Goal: Task Accomplishment & Management: Manage account settings

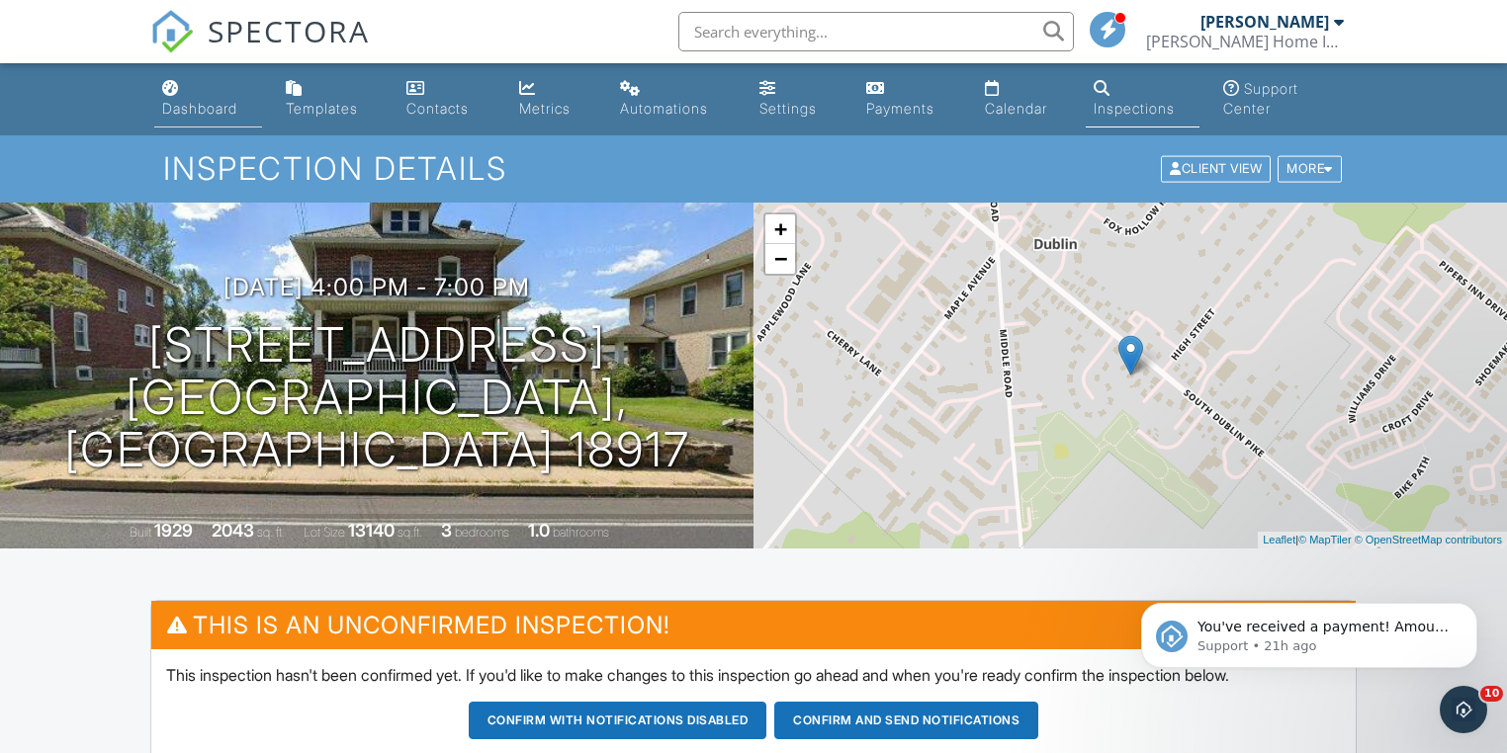
click at [208, 115] on div "Dashboard" at bounding box center [199, 108] width 75 height 17
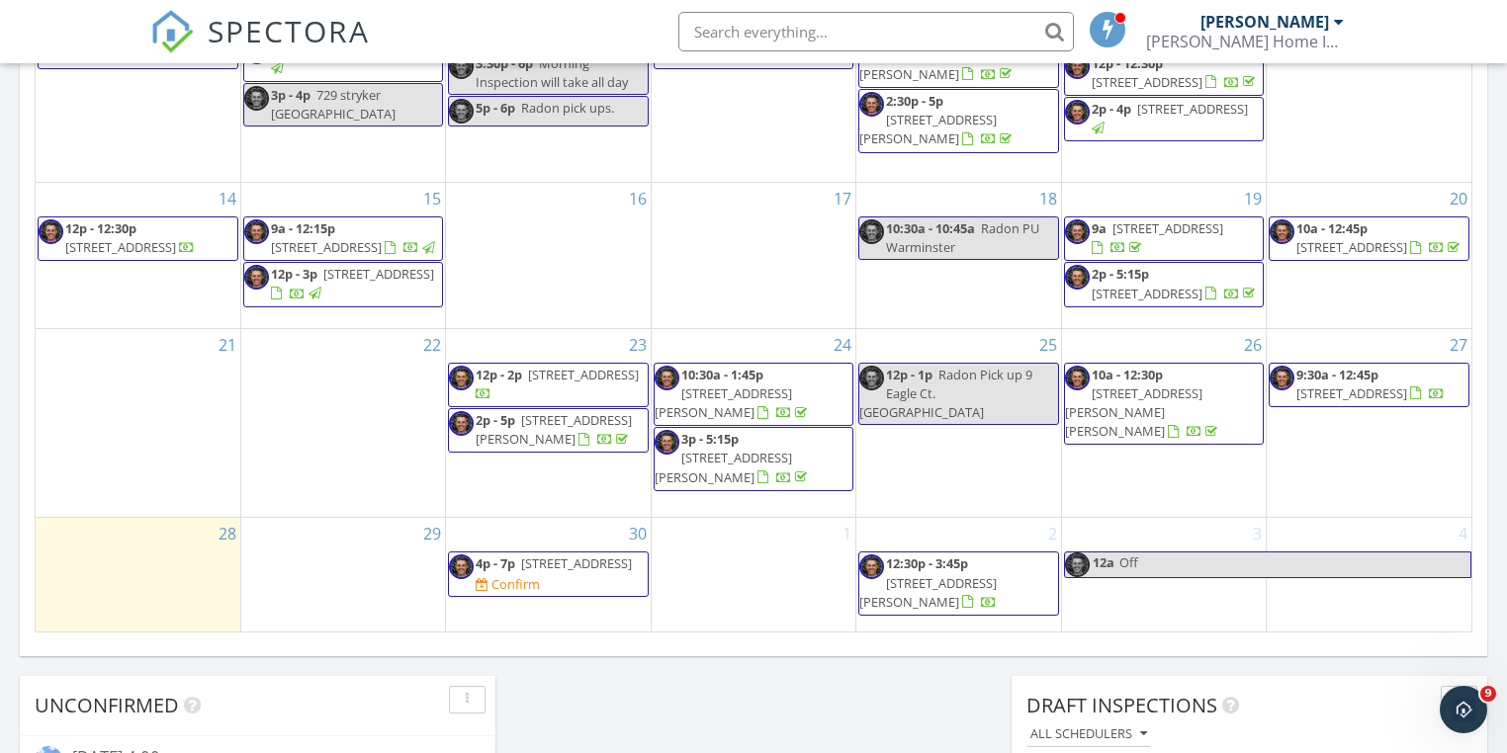
scroll to position [1344, 0]
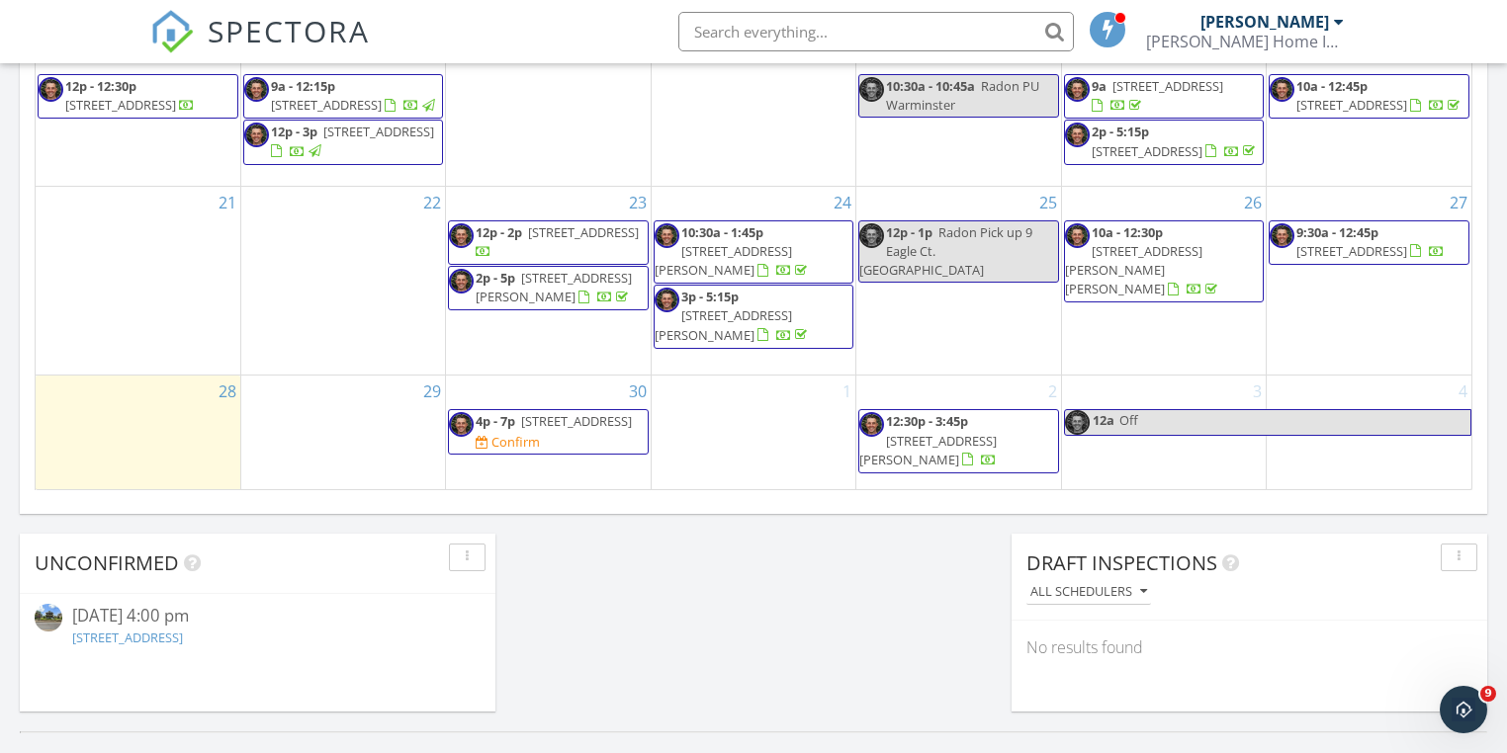
click at [515, 420] on span "4p - 7p" at bounding box center [495, 421] width 40 height 18
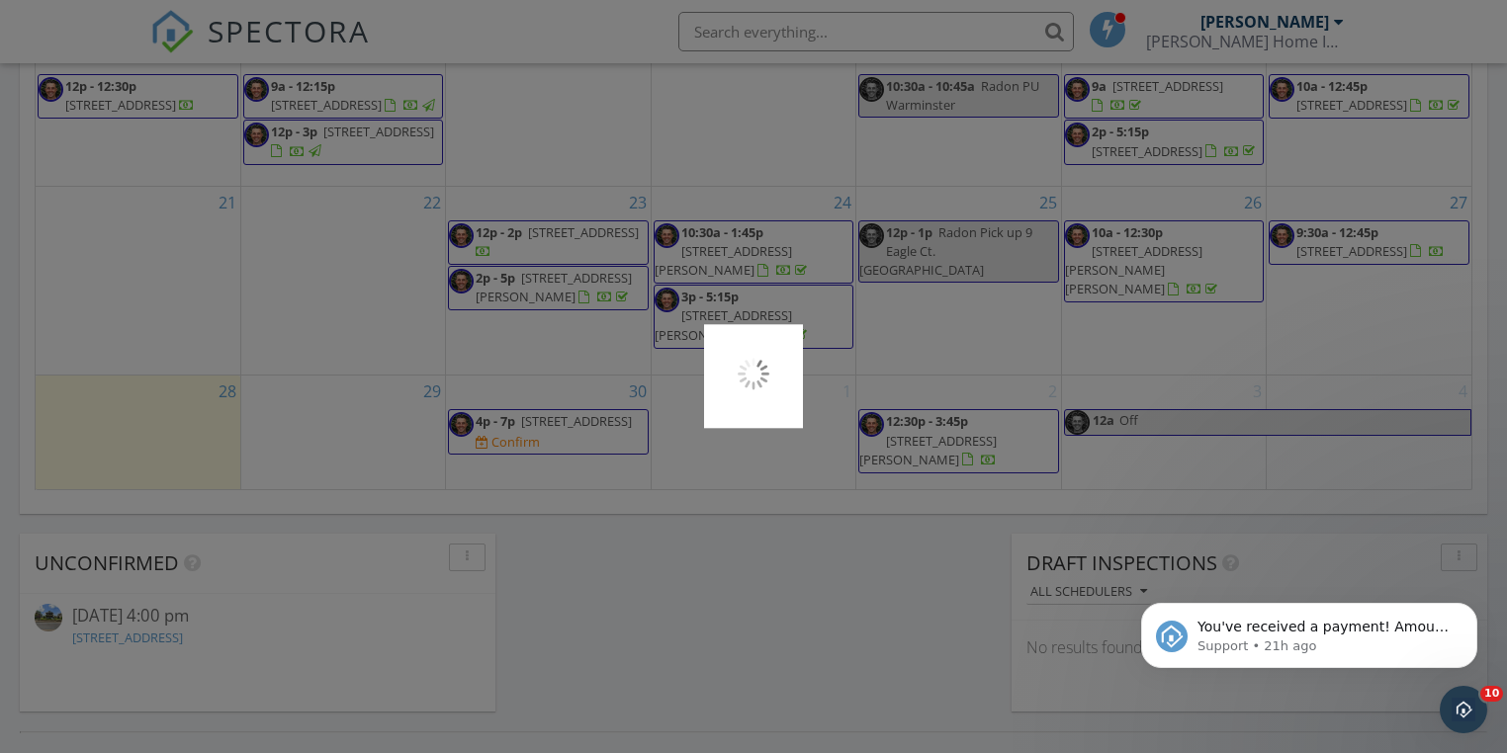
scroll to position [0, 0]
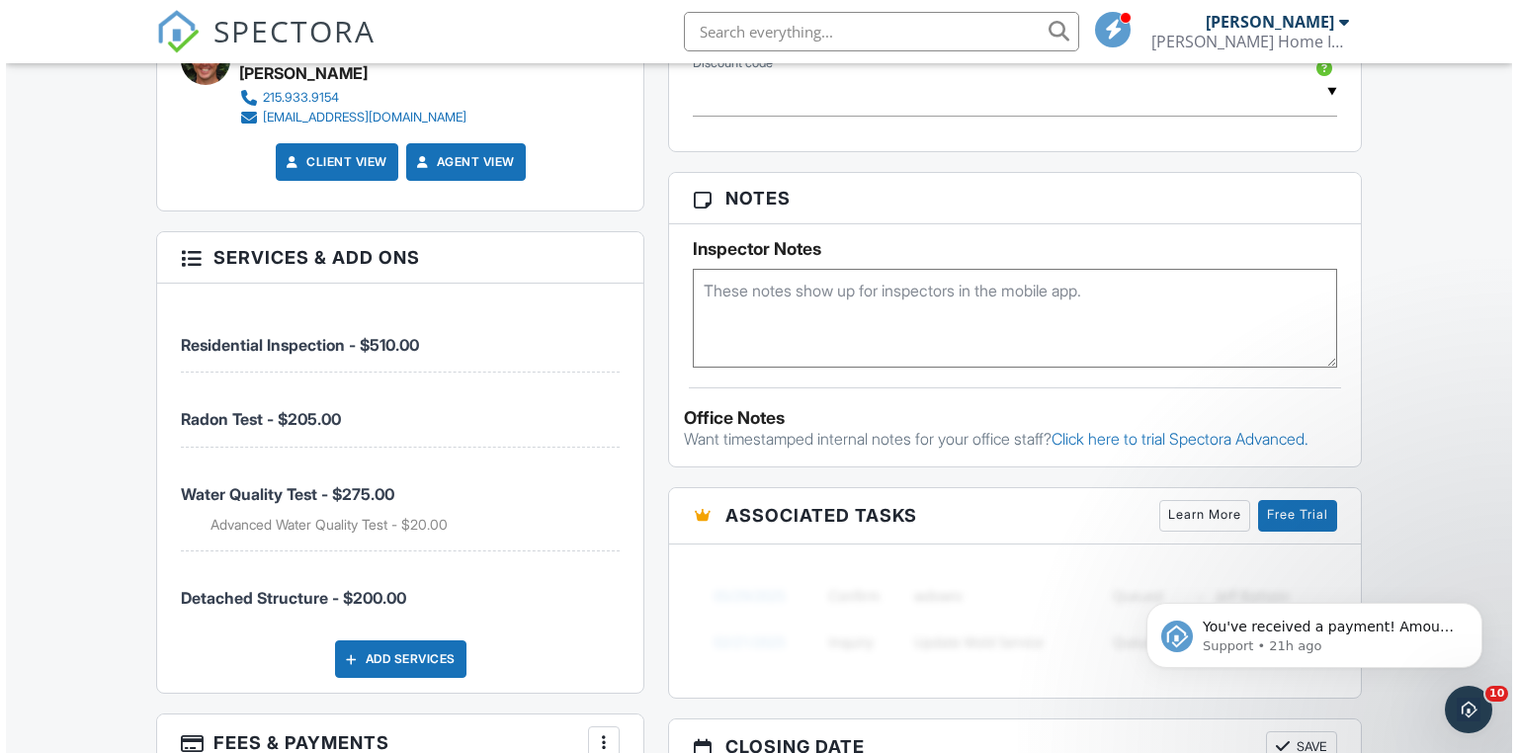
scroll to position [1582, 0]
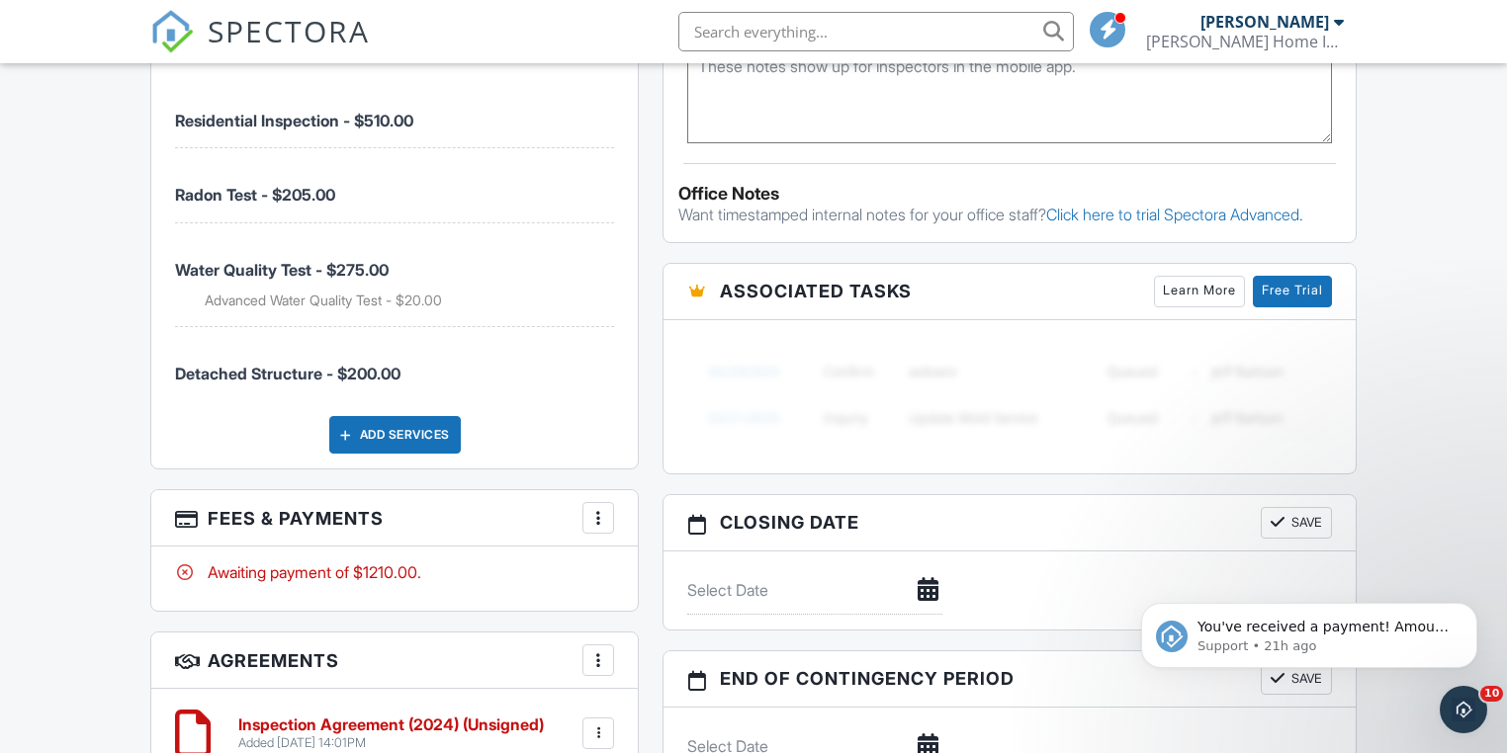
click at [593, 513] on div at bounding box center [598, 518] width 20 height 20
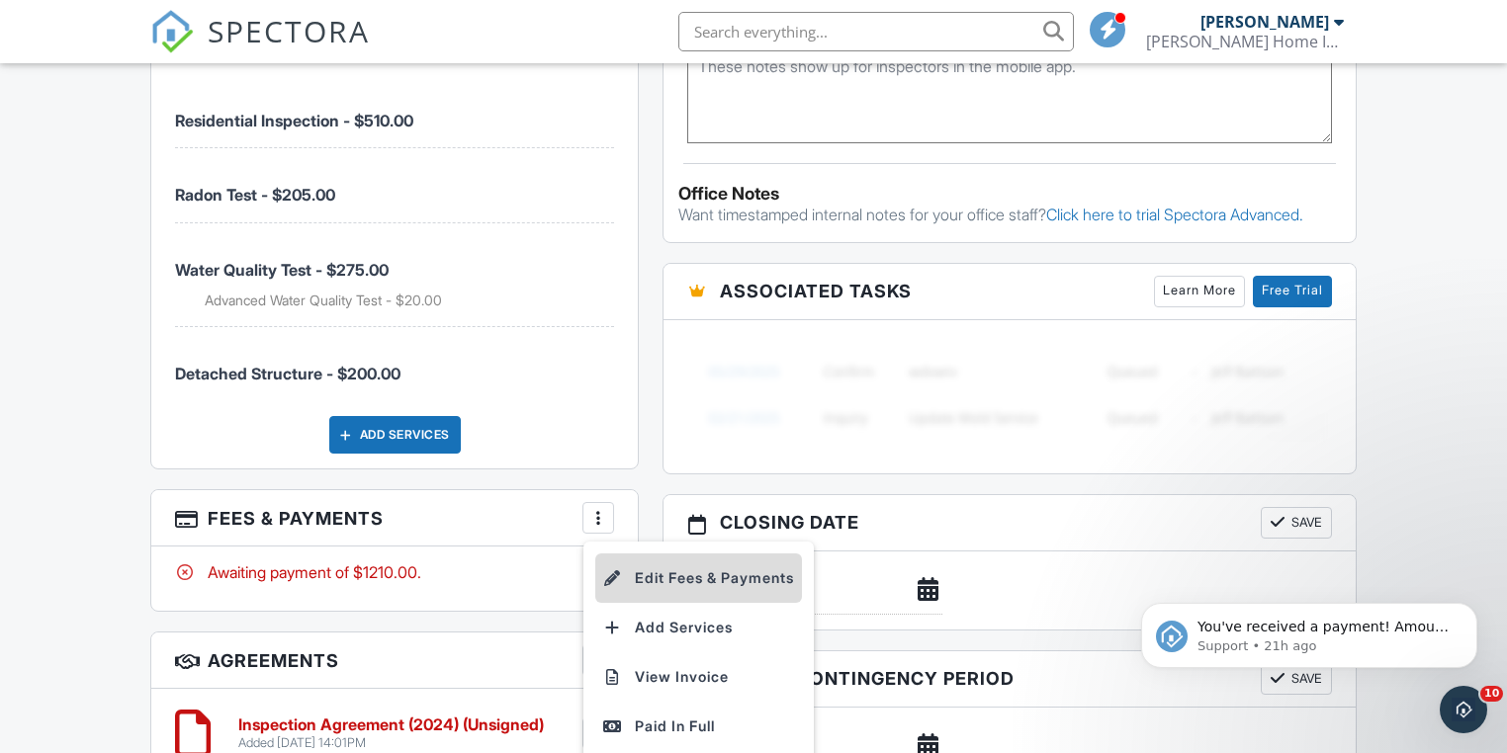
click at [688, 577] on li "Edit Fees & Payments" at bounding box center [698, 578] width 207 height 49
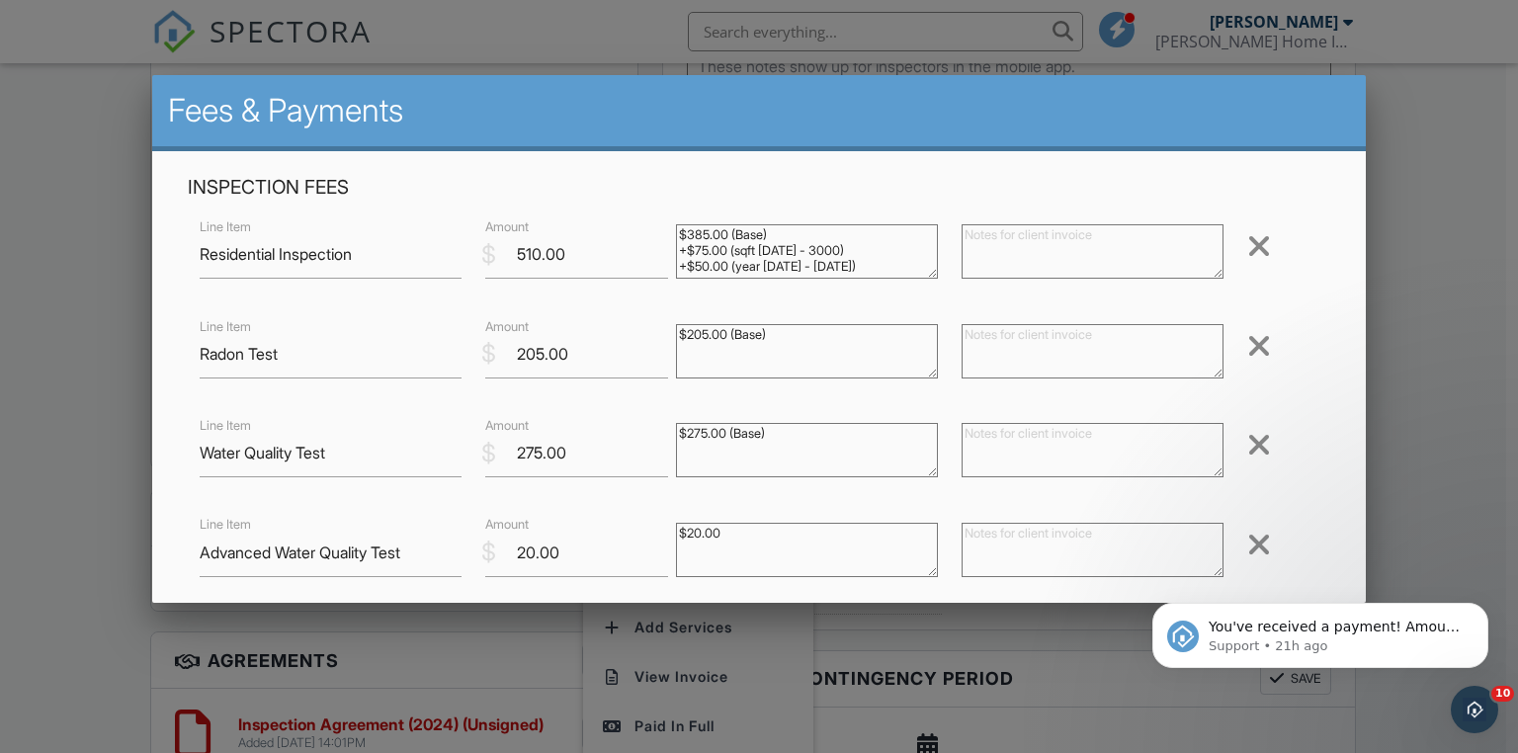
click at [1255, 345] on div at bounding box center [1260, 346] width 24 height 32
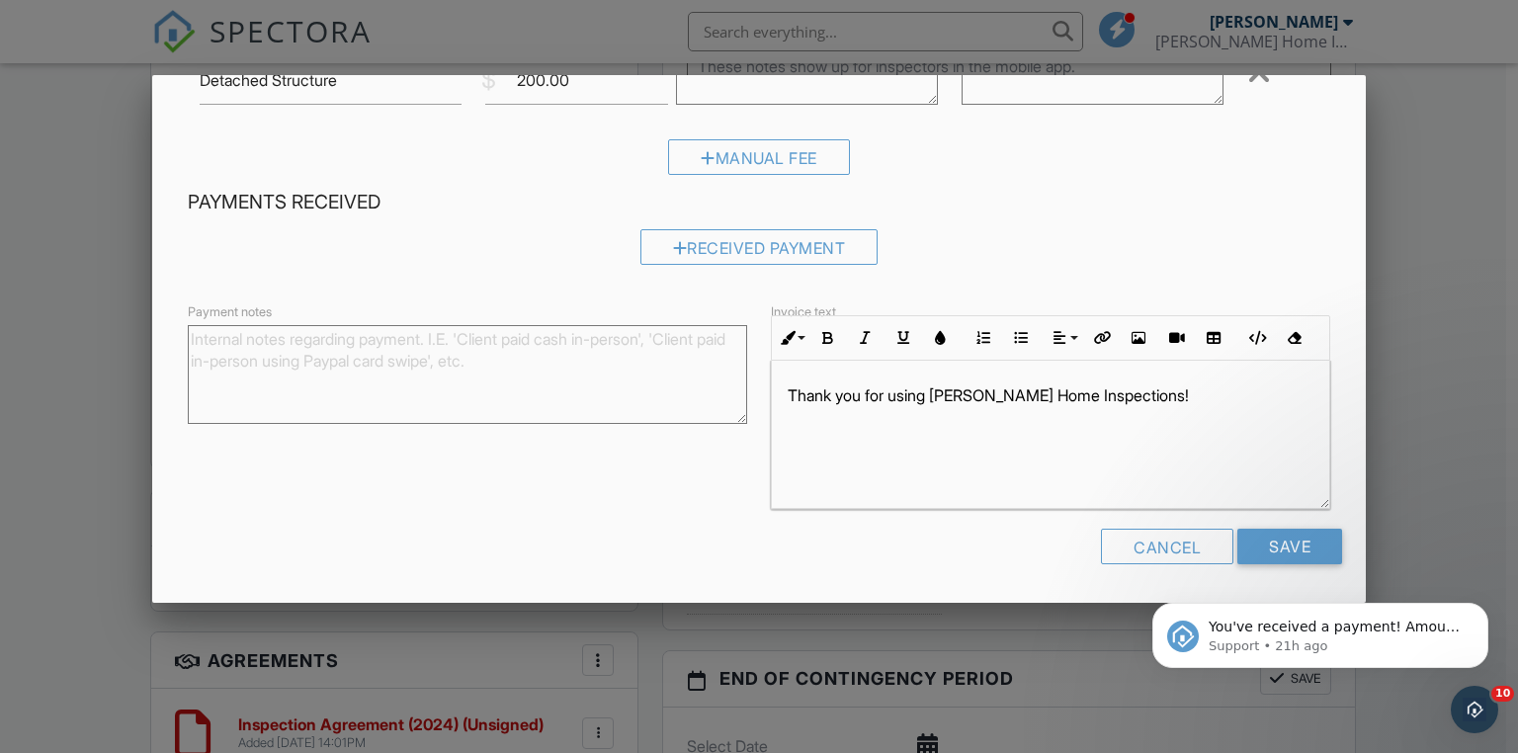
scroll to position [0, 0]
click at [1275, 535] on input "Save" at bounding box center [1290, 547] width 105 height 36
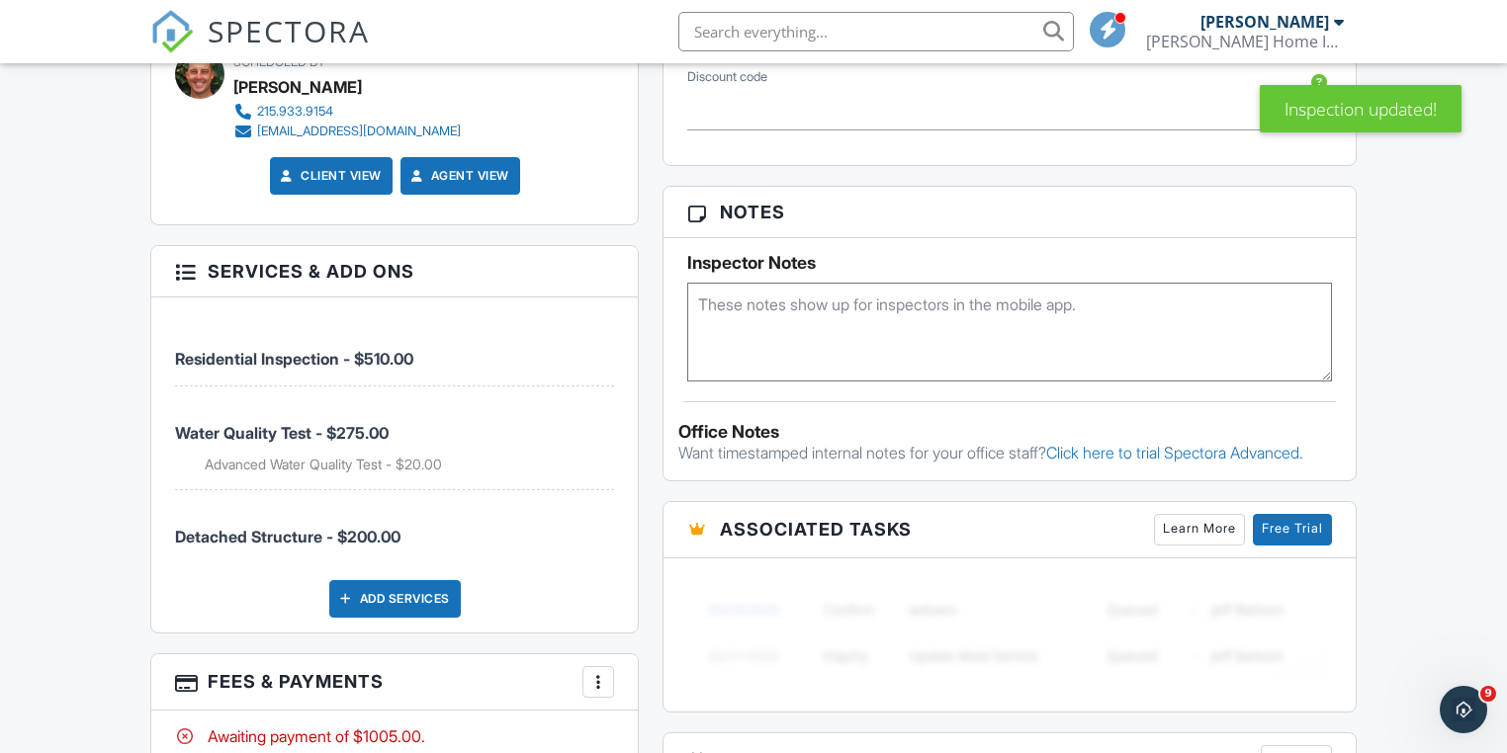
click at [411, 590] on div "Add Services" at bounding box center [394, 599] width 131 height 38
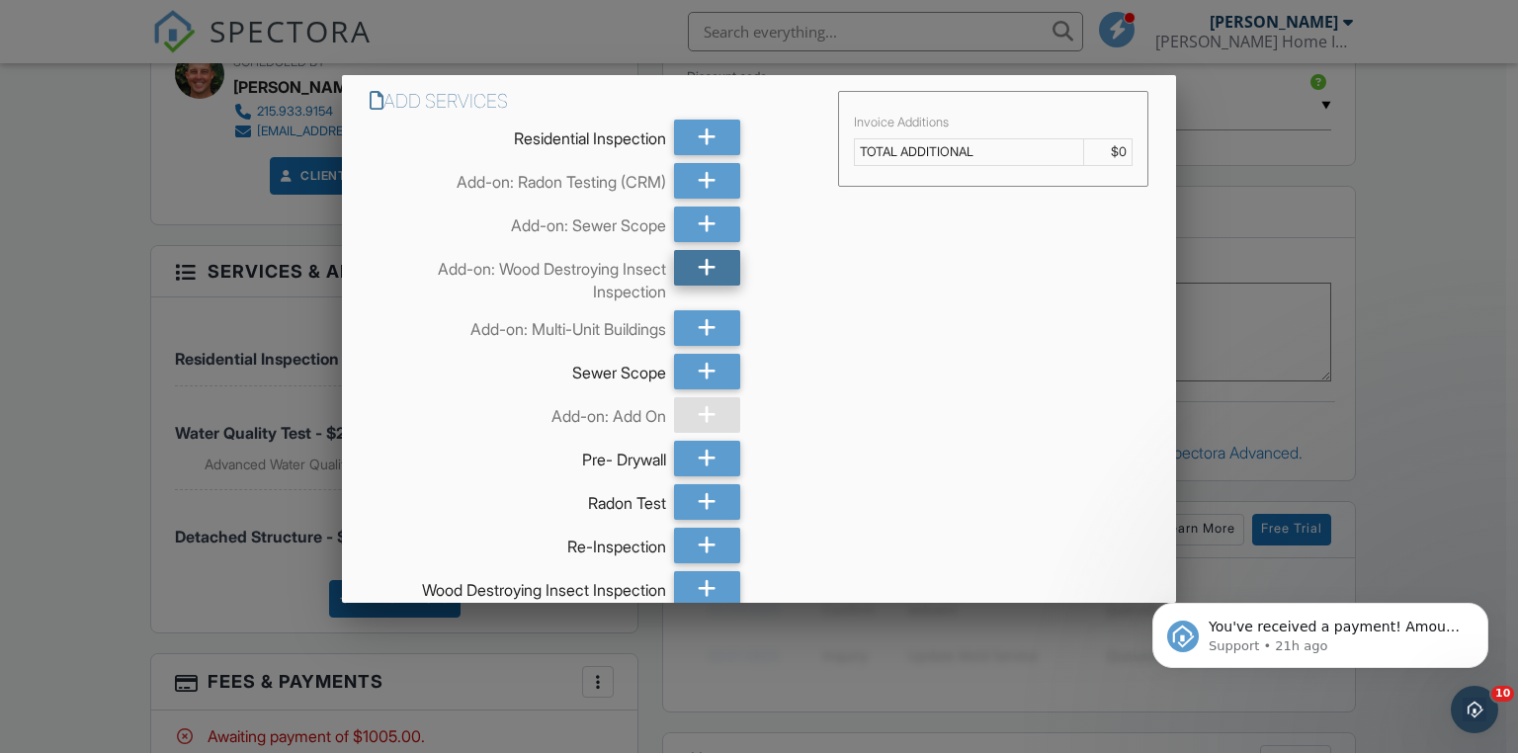
click at [708, 265] on icon at bounding box center [707, 268] width 19 height 36
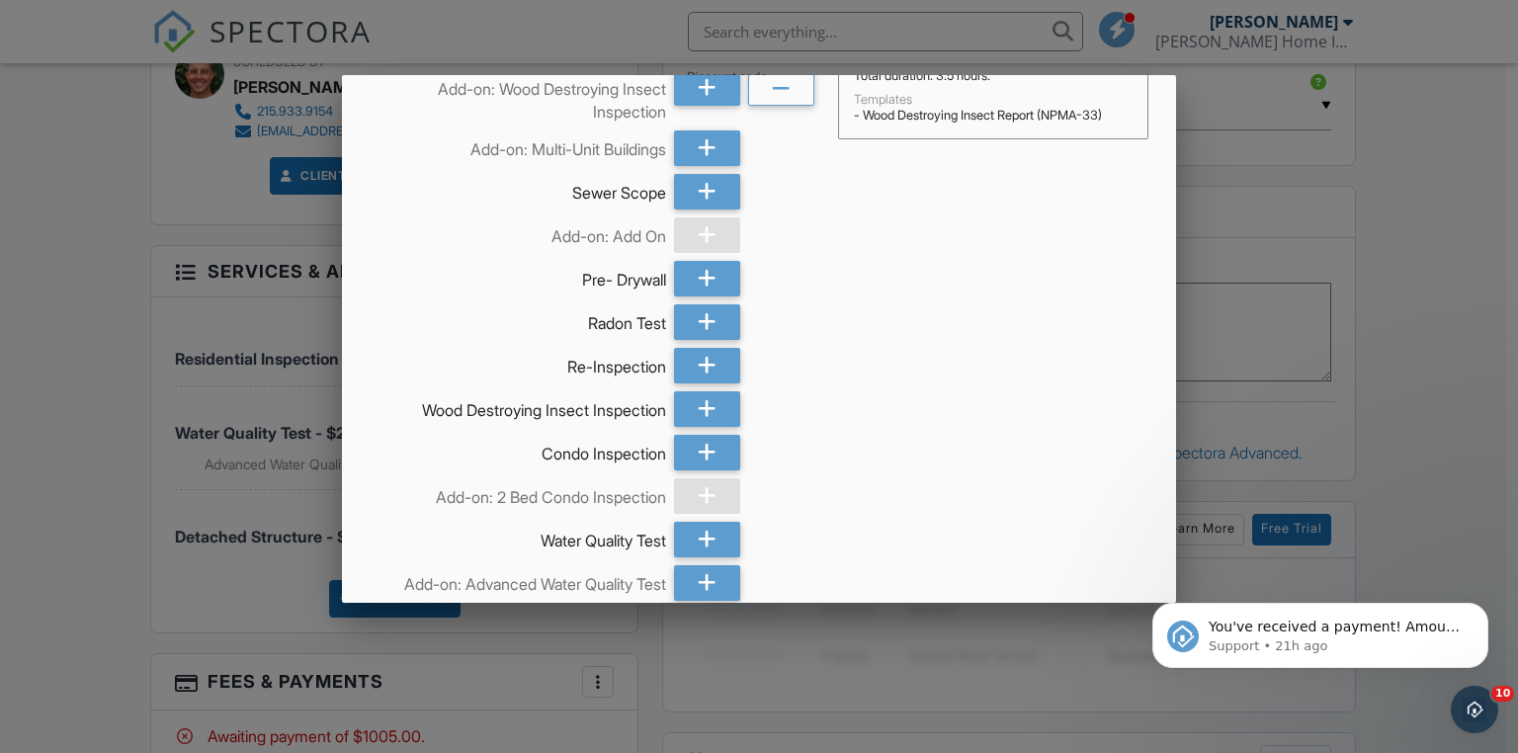
scroll to position [307, 0]
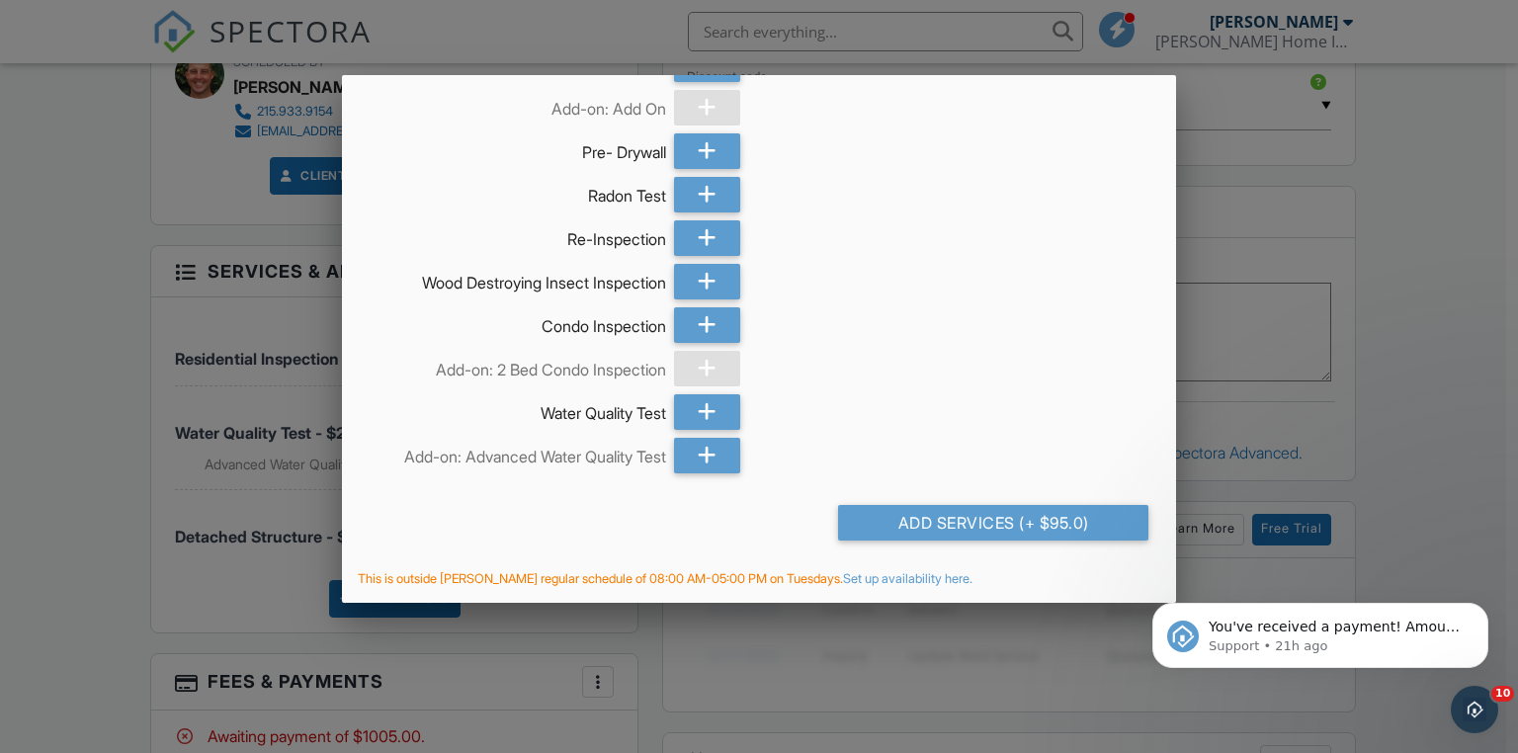
drag, startPoint x: 1042, startPoint y: 519, endPoint x: 850, endPoint y: 517, distance: 191.8
click at [1040, 519] on div "Add Services (+ $95.0)" at bounding box center [993, 523] width 311 height 36
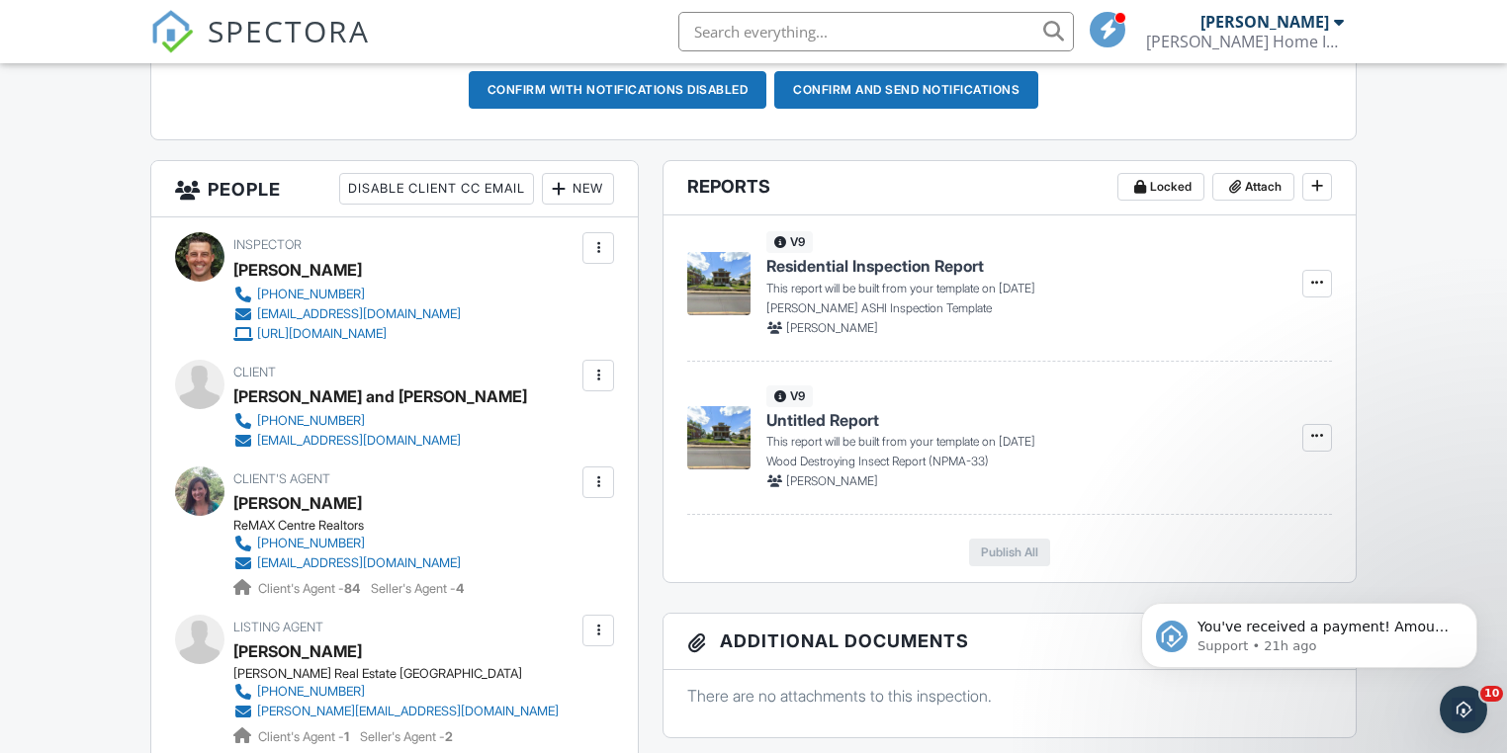
scroll to position [450, 0]
